Goal: Obtain resource: Download file/media

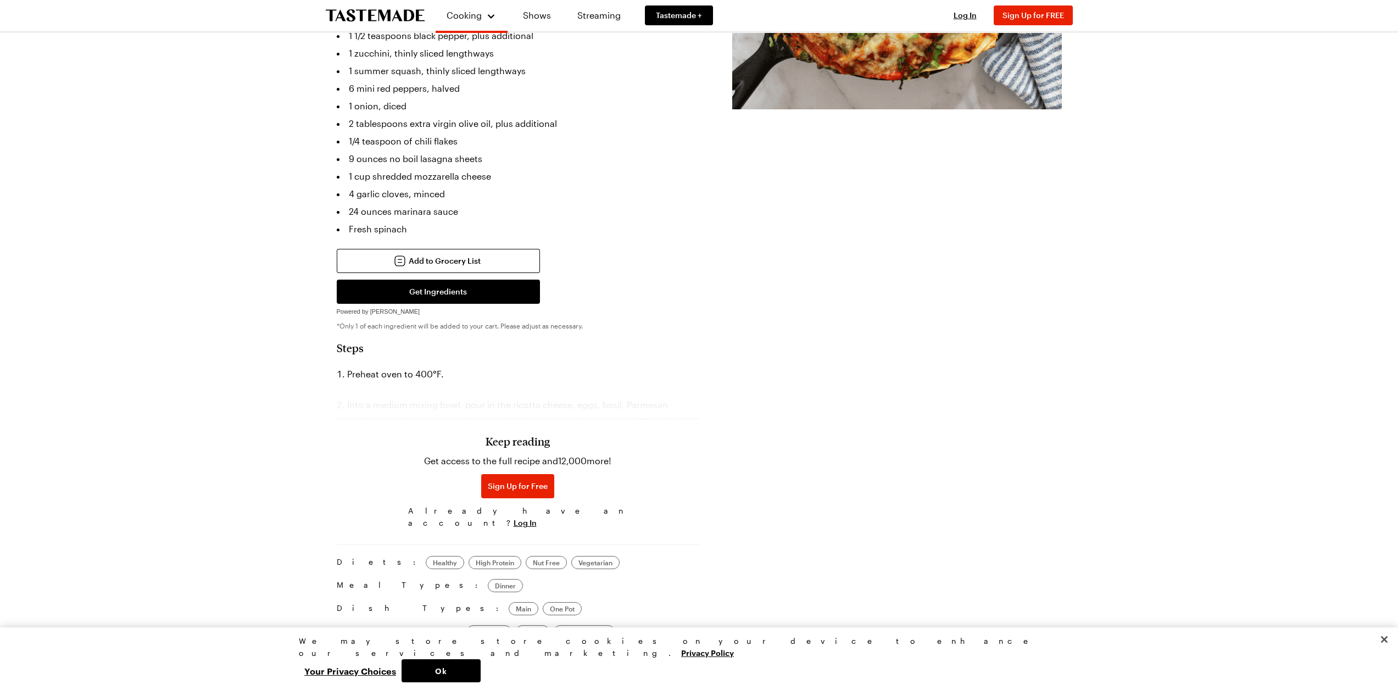
scroll to position [440, 0]
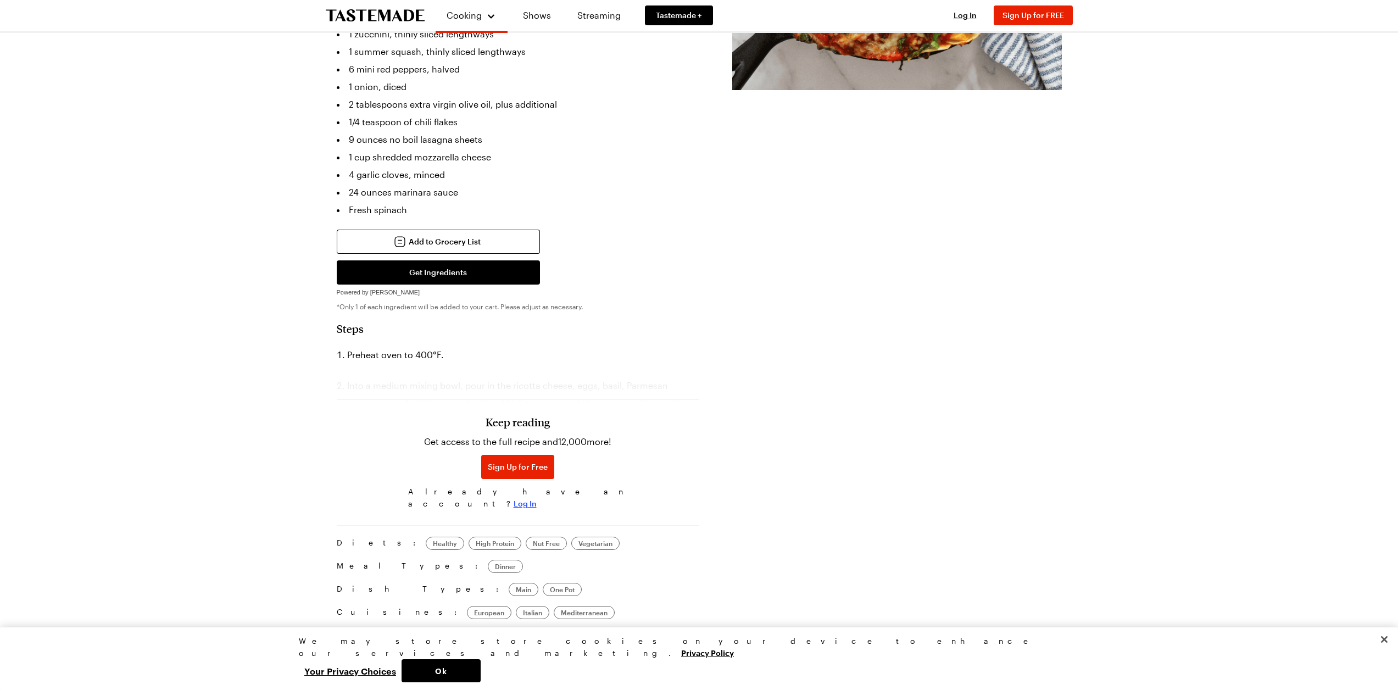
click at [537, 498] on span "Log In" at bounding box center [525, 503] width 23 height 11
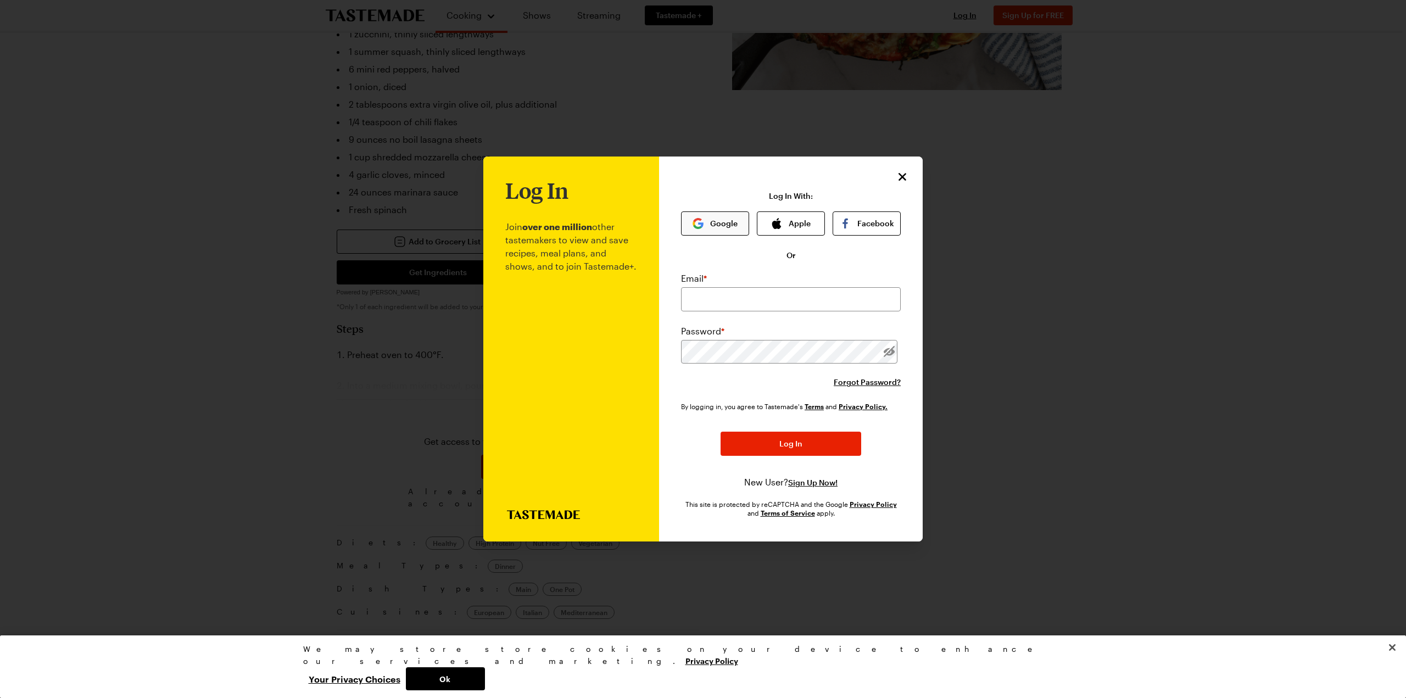
click at [713, 218] on button "Google" at bounding box center [715, 224] width 68 height 24
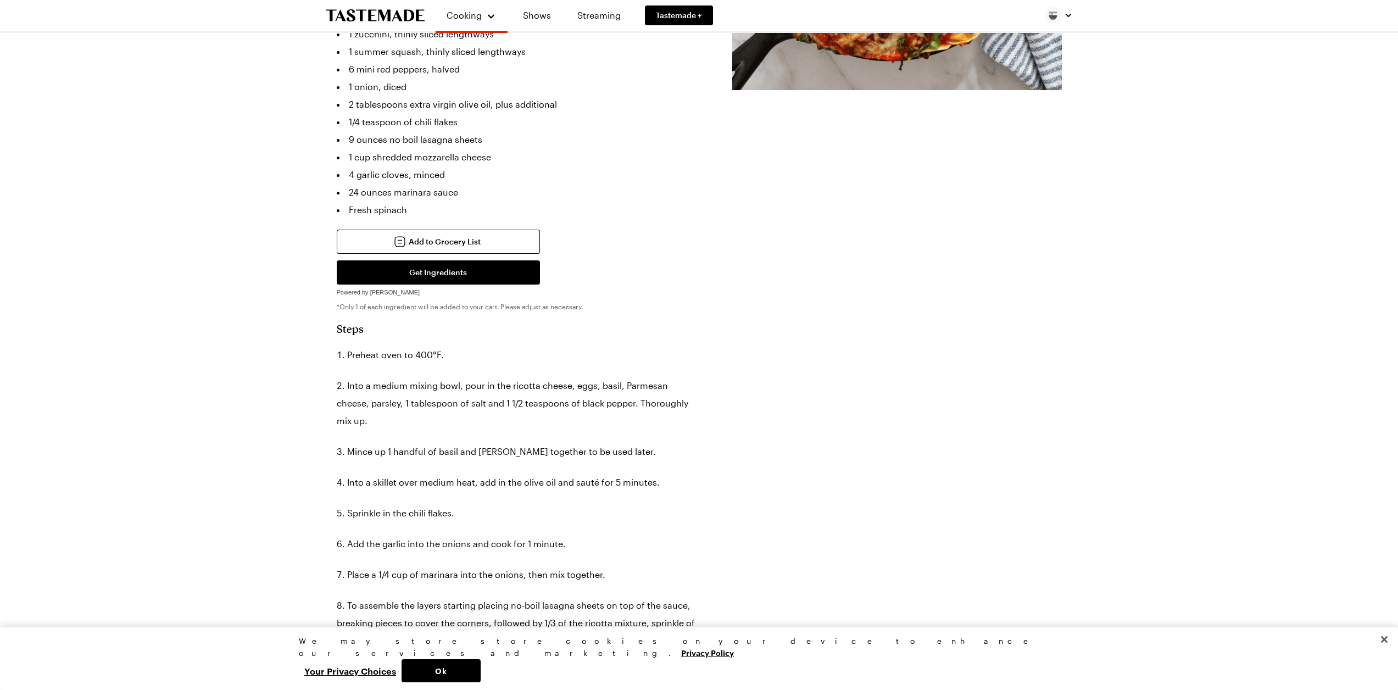
type textarea "x"
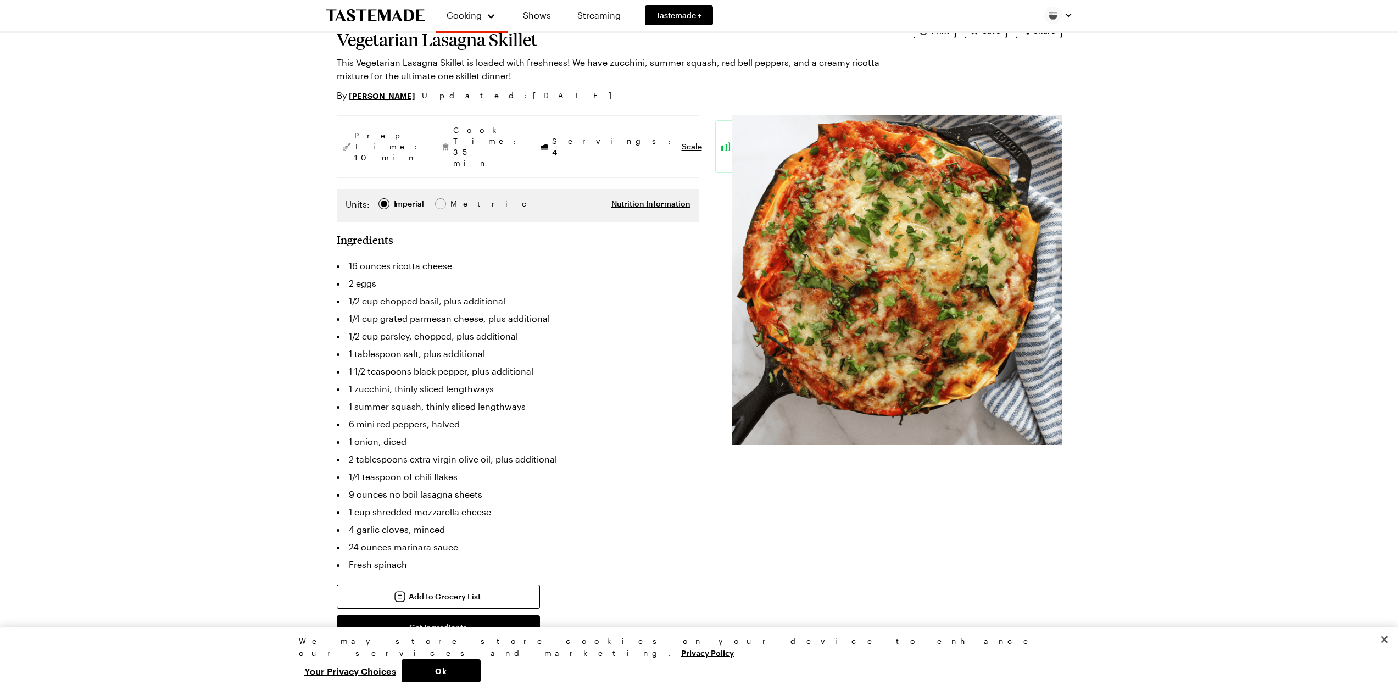
scroll to position [0, 0]
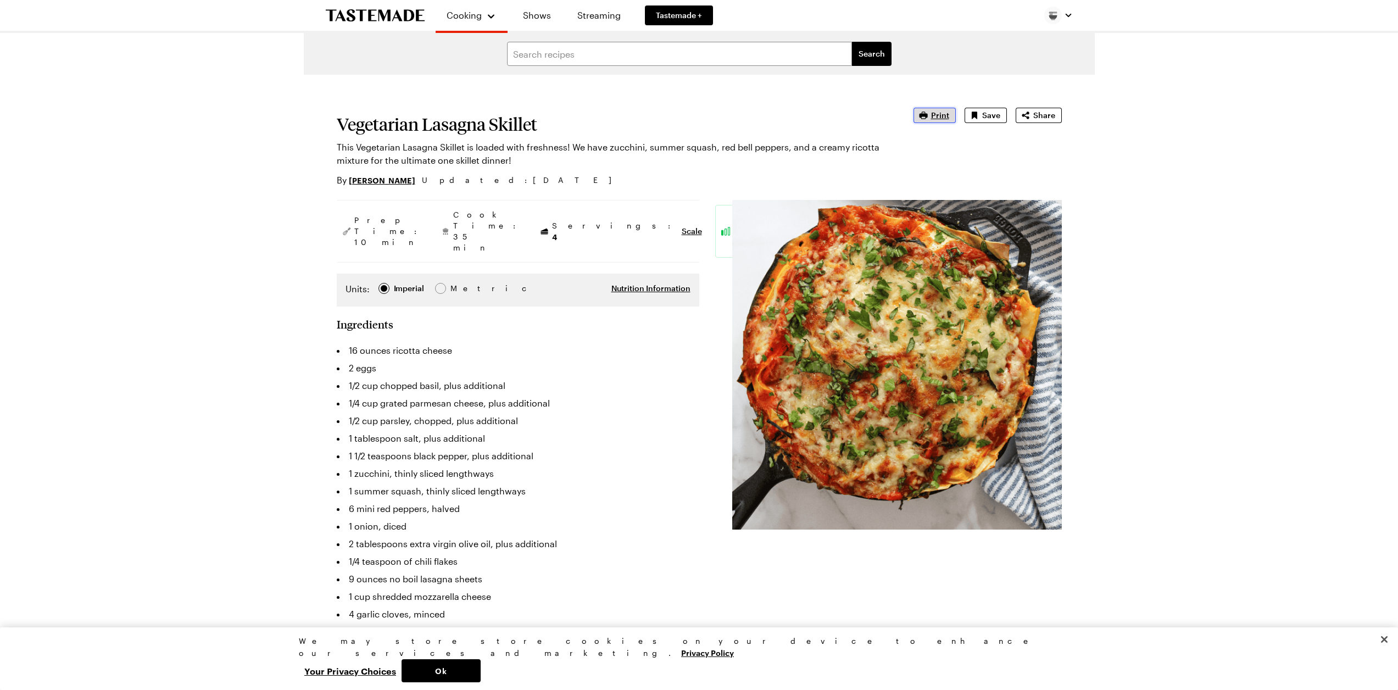
click at [935, 113] on span "Print" at bounding box center [940, 115] width 18 height 11
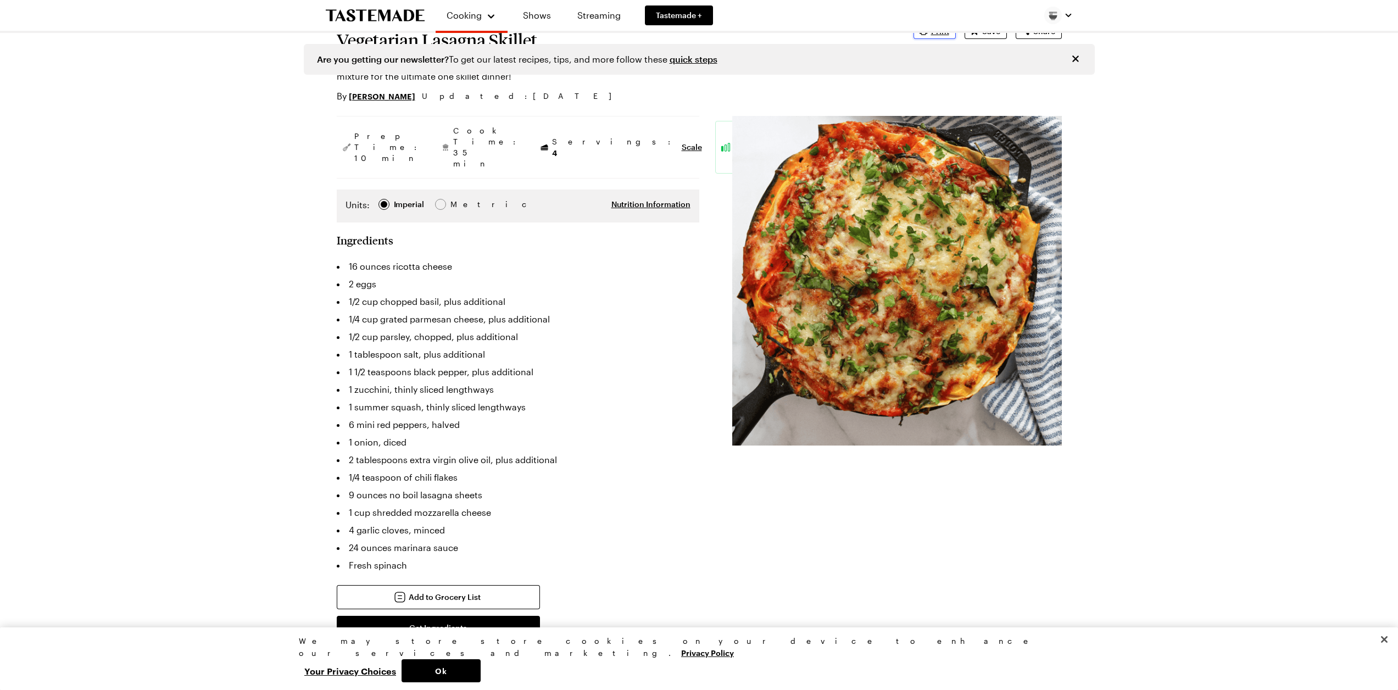
scroll to position [220, 0]
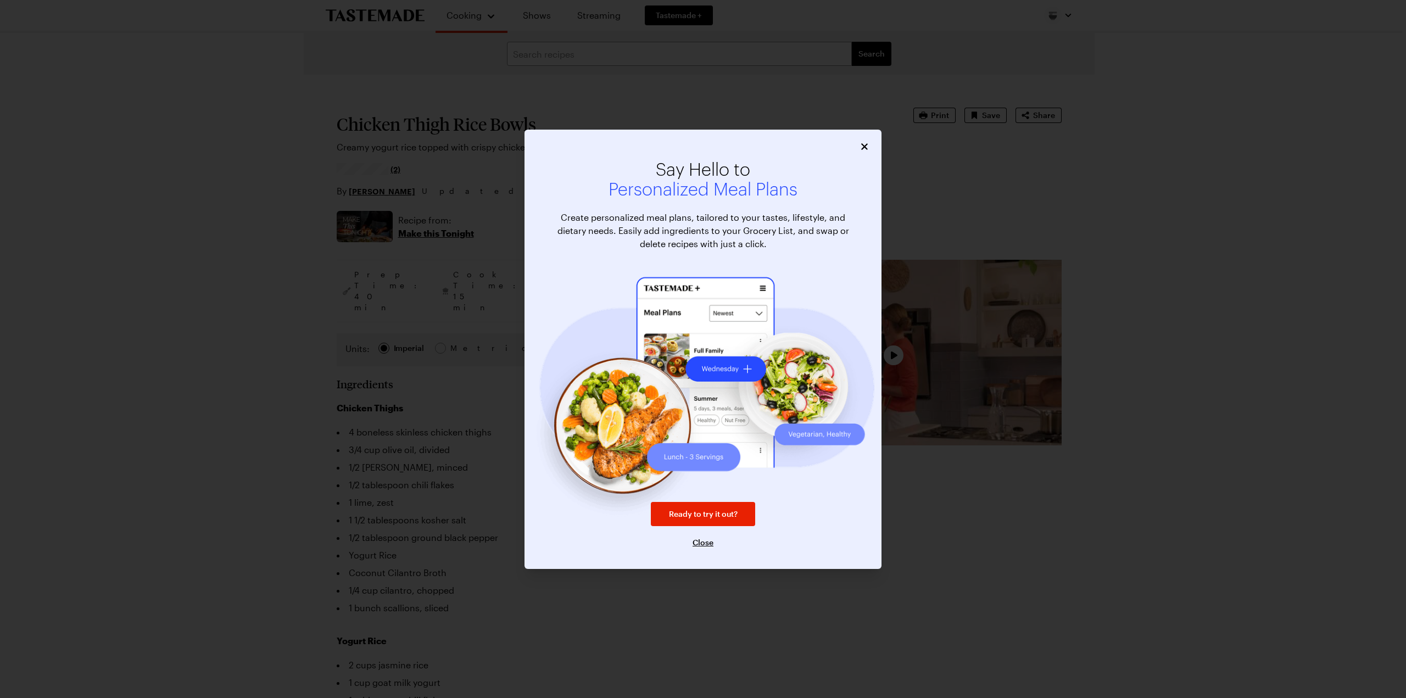
type textarea "x"
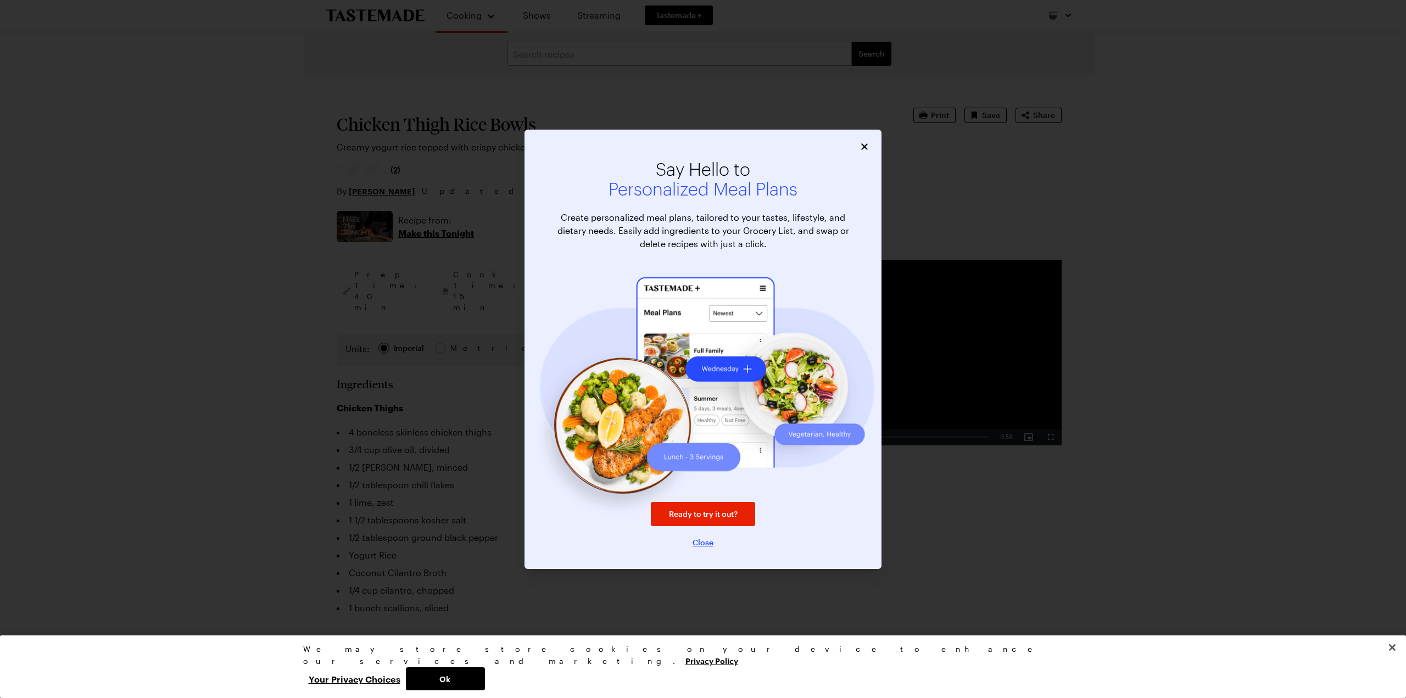
click at [700, 546] on span "Close" at bounding box center [703, 542] width 21 height 11
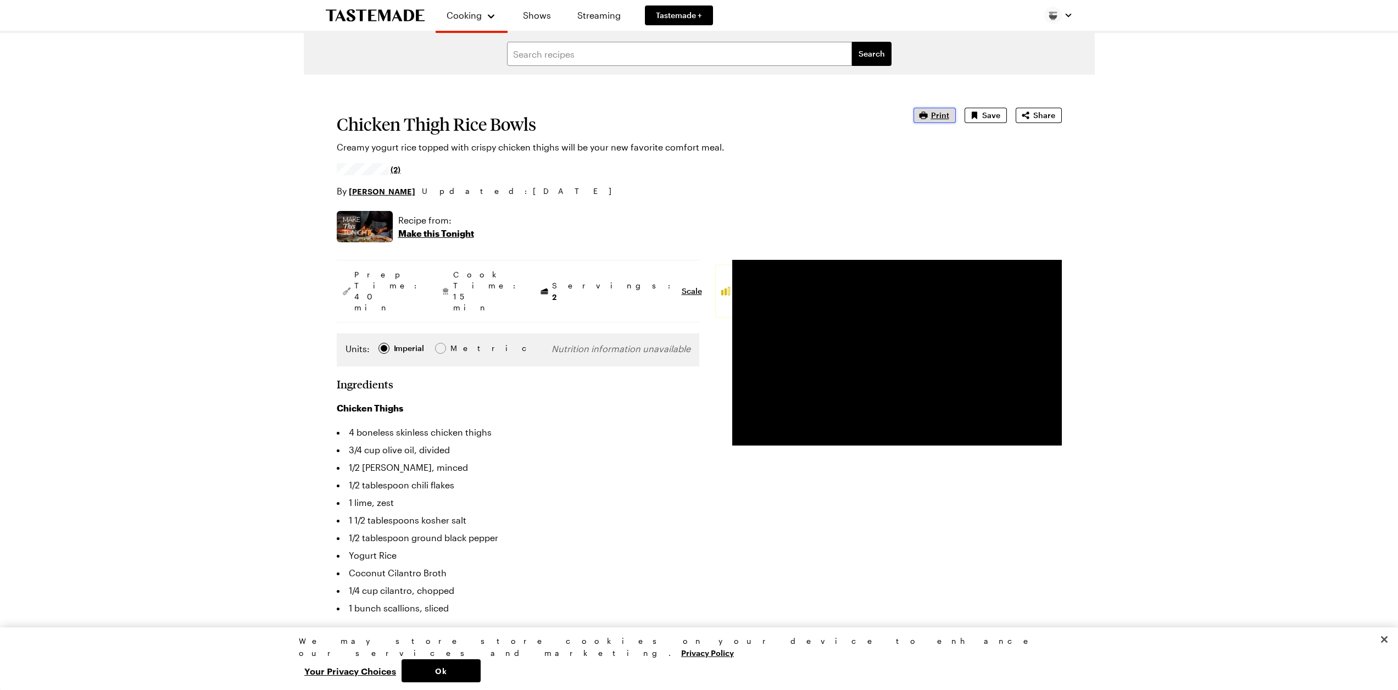
click at [933, 113] on span "Print" at bounding box center [940, 115] width 18 height 11
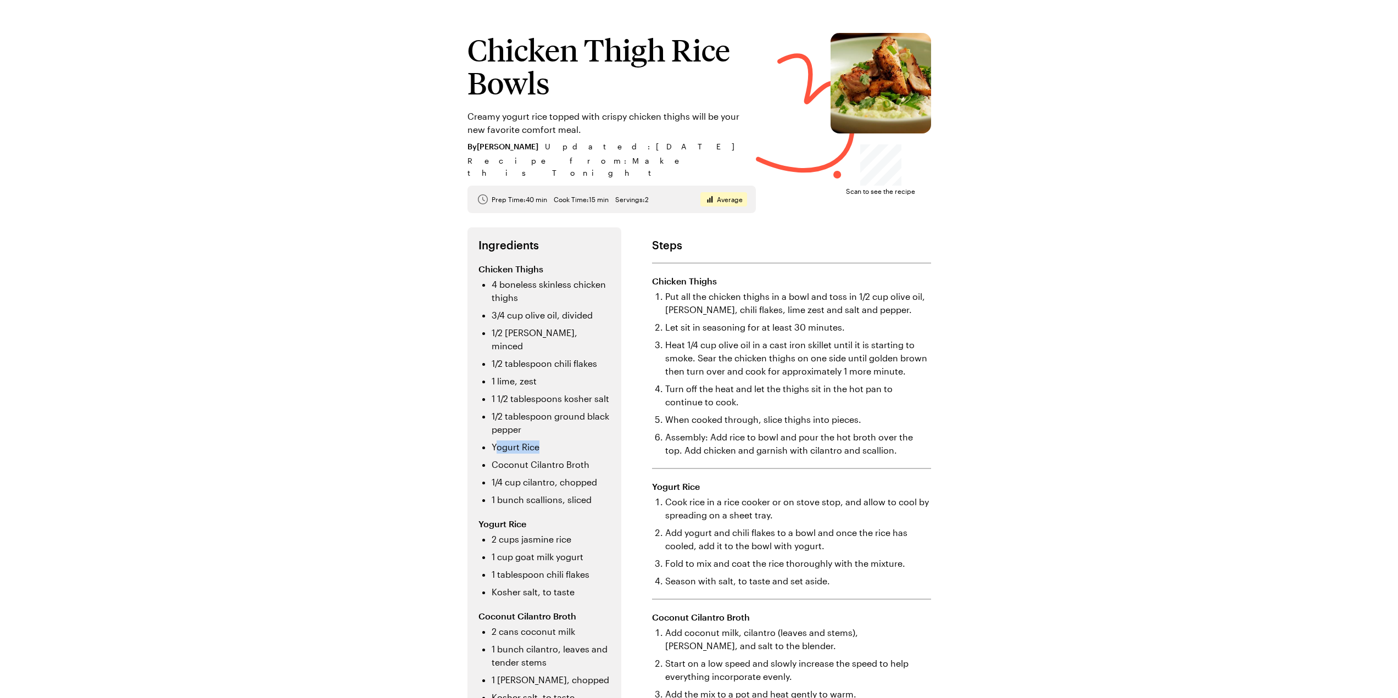
drag, startPoint x: 540, startPoint y: 423, endPoint x: 497, endPoint y: 421, distance: 42.9
click at [497, 441] on li "Yogurt Rice" at bounding box center [551, 447] width 119 height 13
click at [632, 412] on div "Ingredients Chicken Thighs 4 boneless skinless chicken thighs 3/4 cup olive oil…" at bounding box center [700, 471] width 464 height 488
